Goal: Use online tool/utility: Utilize a website feature to perform a specific function

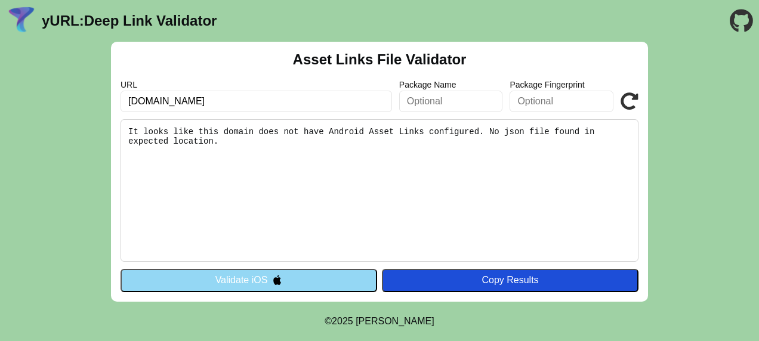
click at [276, 276] on img at bounding box center [277, 280] width 10 height 10
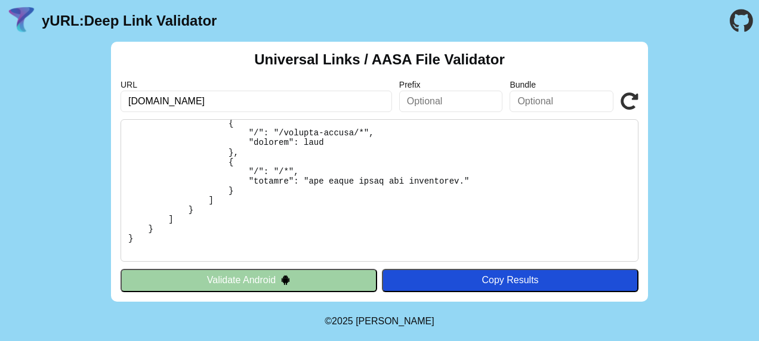
scroll to position [298, 0]
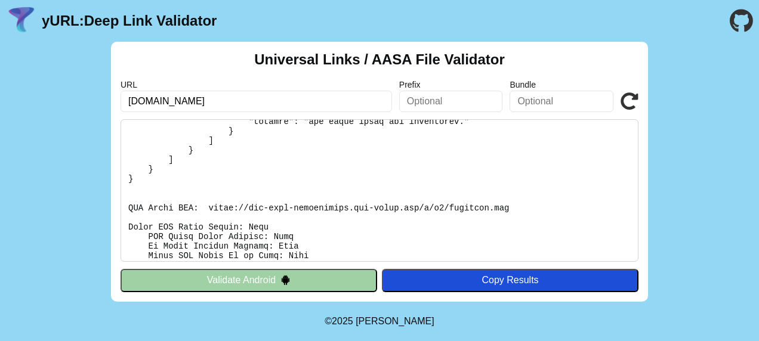
click at [289, 282] on img at bounding box center [285, 280] width 10 height 10
